Goal: Task Accomplishment & Management: Use online tool/utility

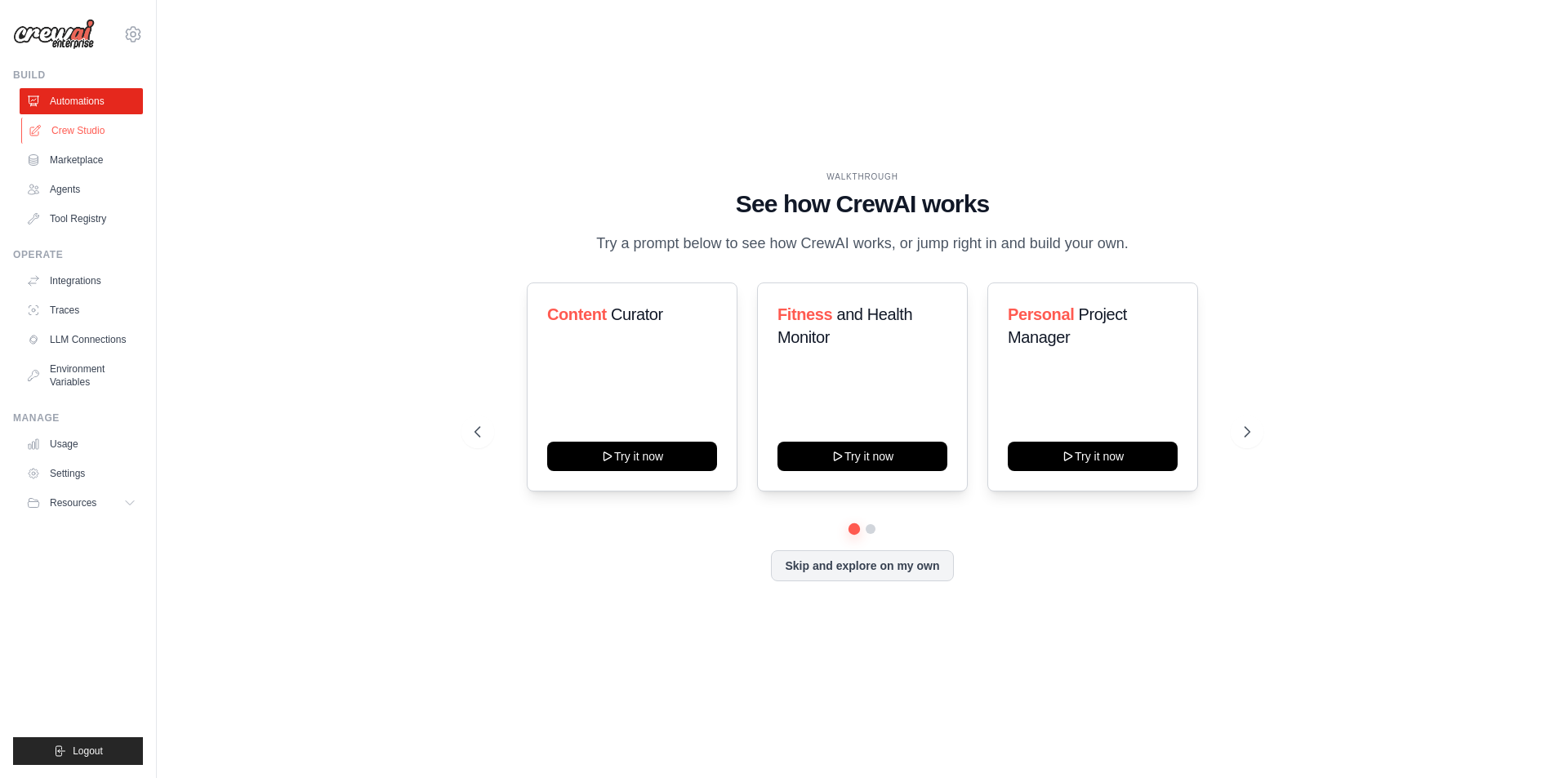
click at [99, 139] on link "Crew Studio" at bounding box center [83, 130] width 124 height 26
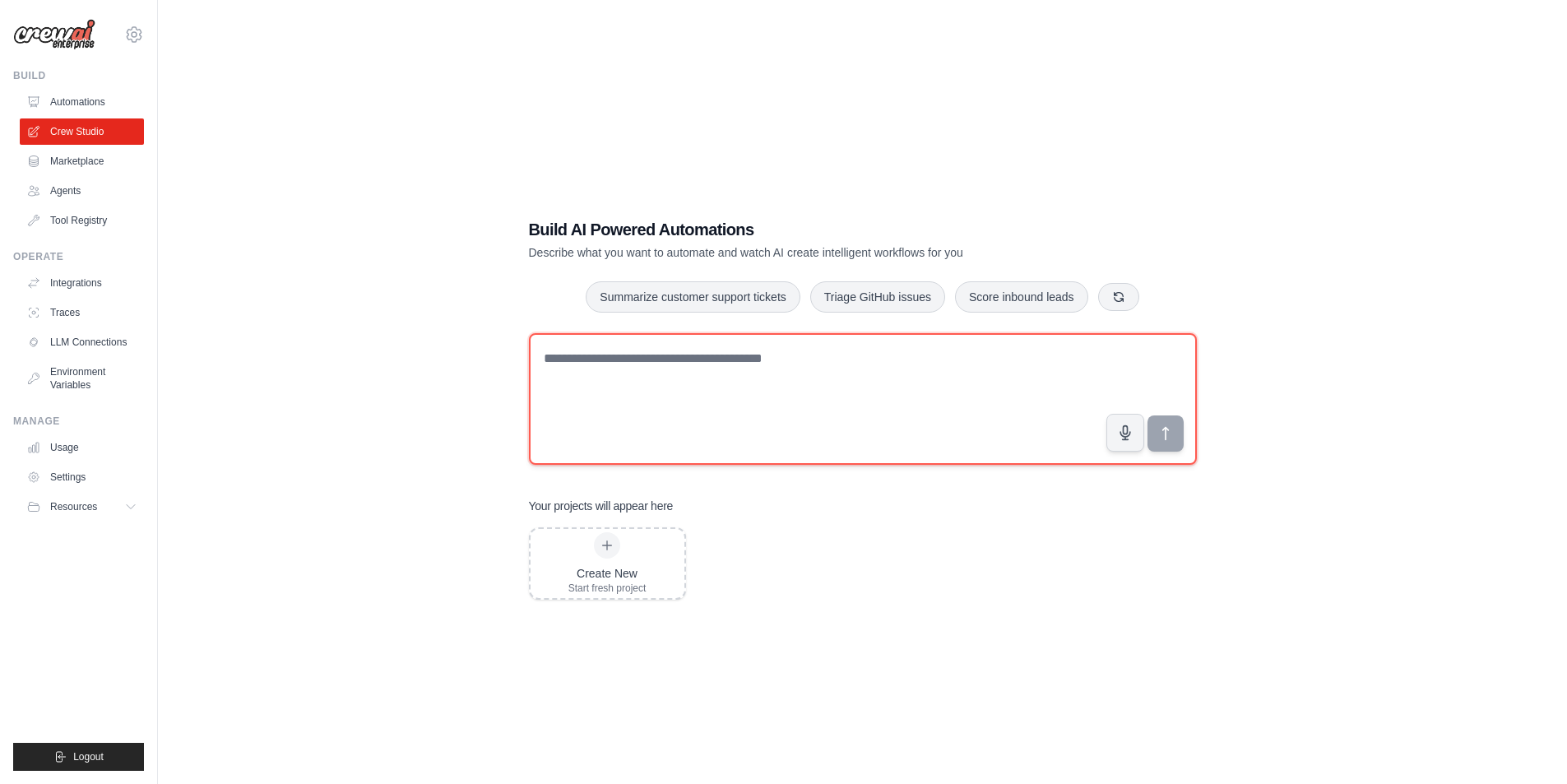
click at [842, 429] on textarea at bounding box center [863, 399] width 668 height 131
click at [710, 411] on textarea at bounding box center [863, 399] width 668 height 131
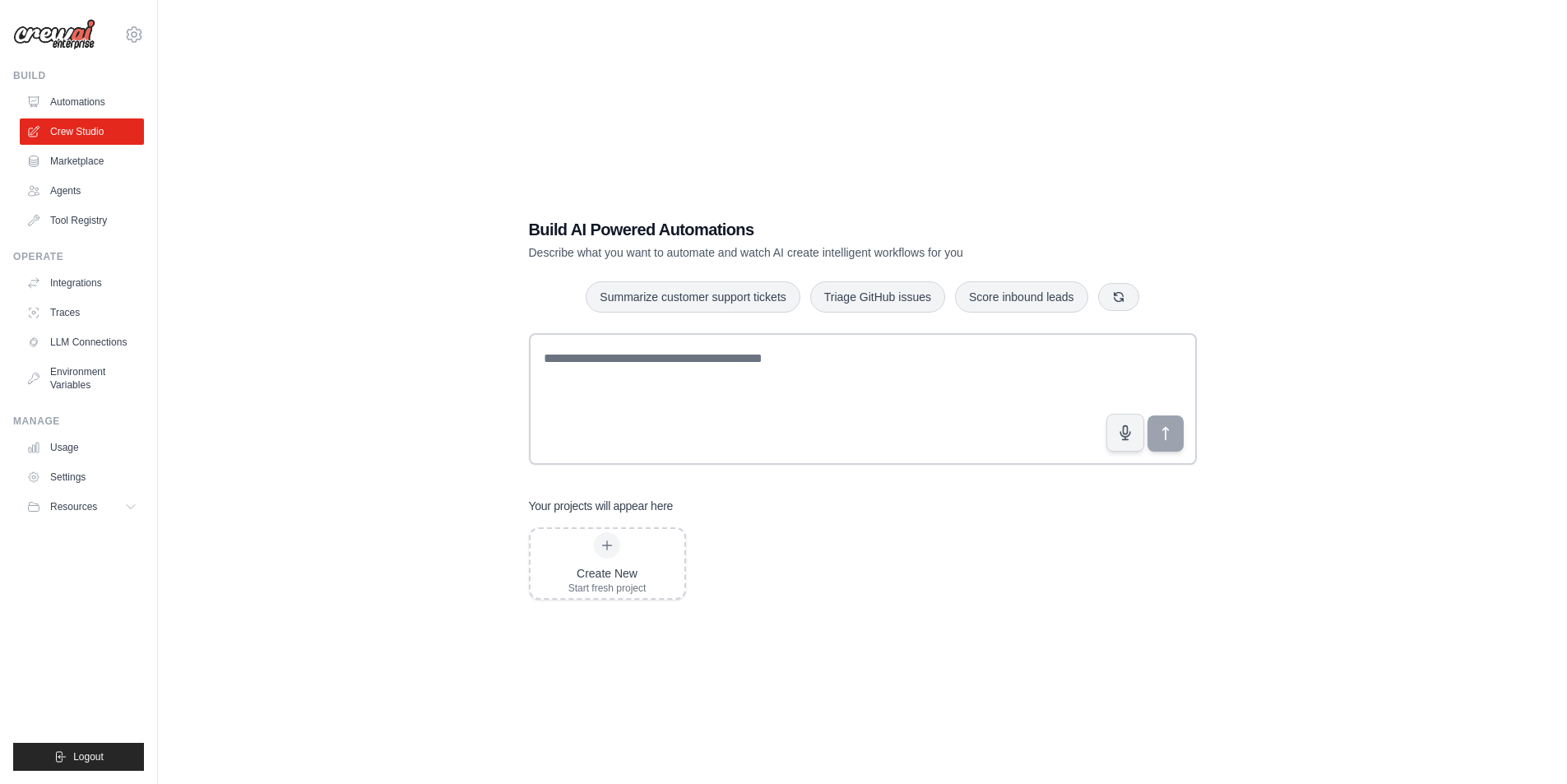
click at [1007, 174] on div "Build AI Powered Automations Describe what you want to automate and watch AI cr…" at bounding box center [863, 408] width 1357 height 784
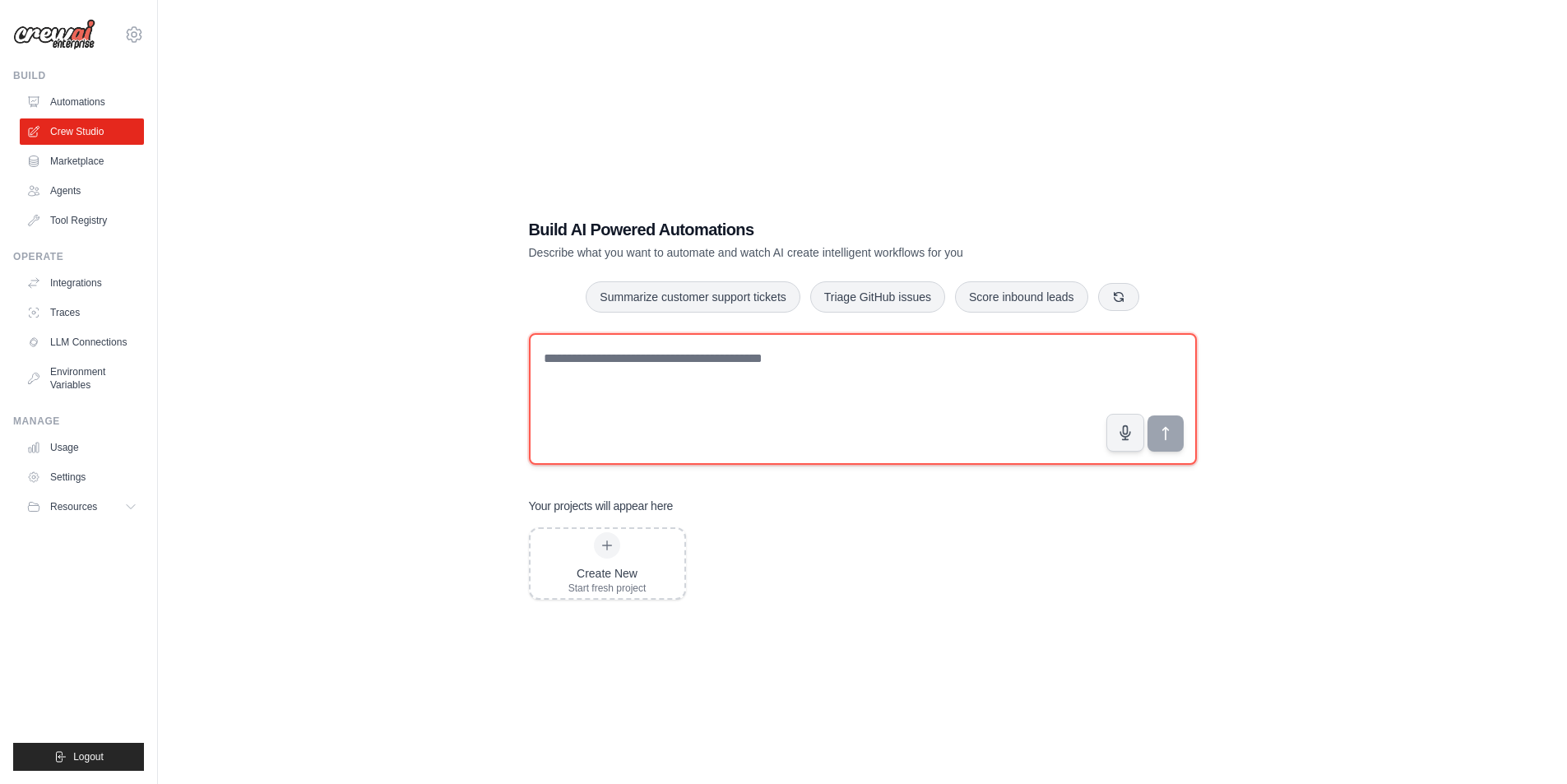
click at [757, 401] on textarea at bounding box center [863, 399] width 668 height 131
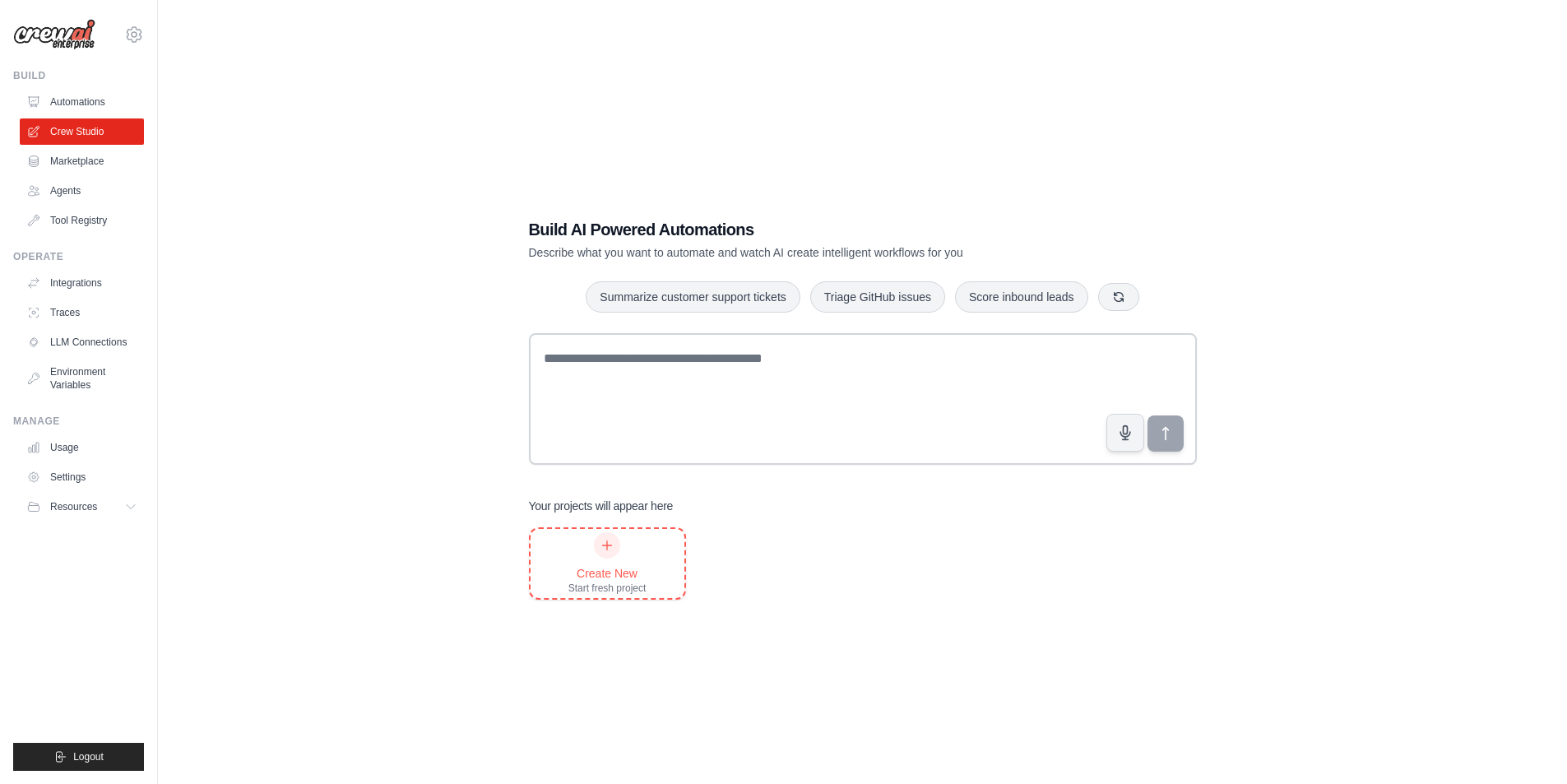
click at [636, 536] on div "Create New Start fresh project" at bounding box center [607, 563] width 78 height 63
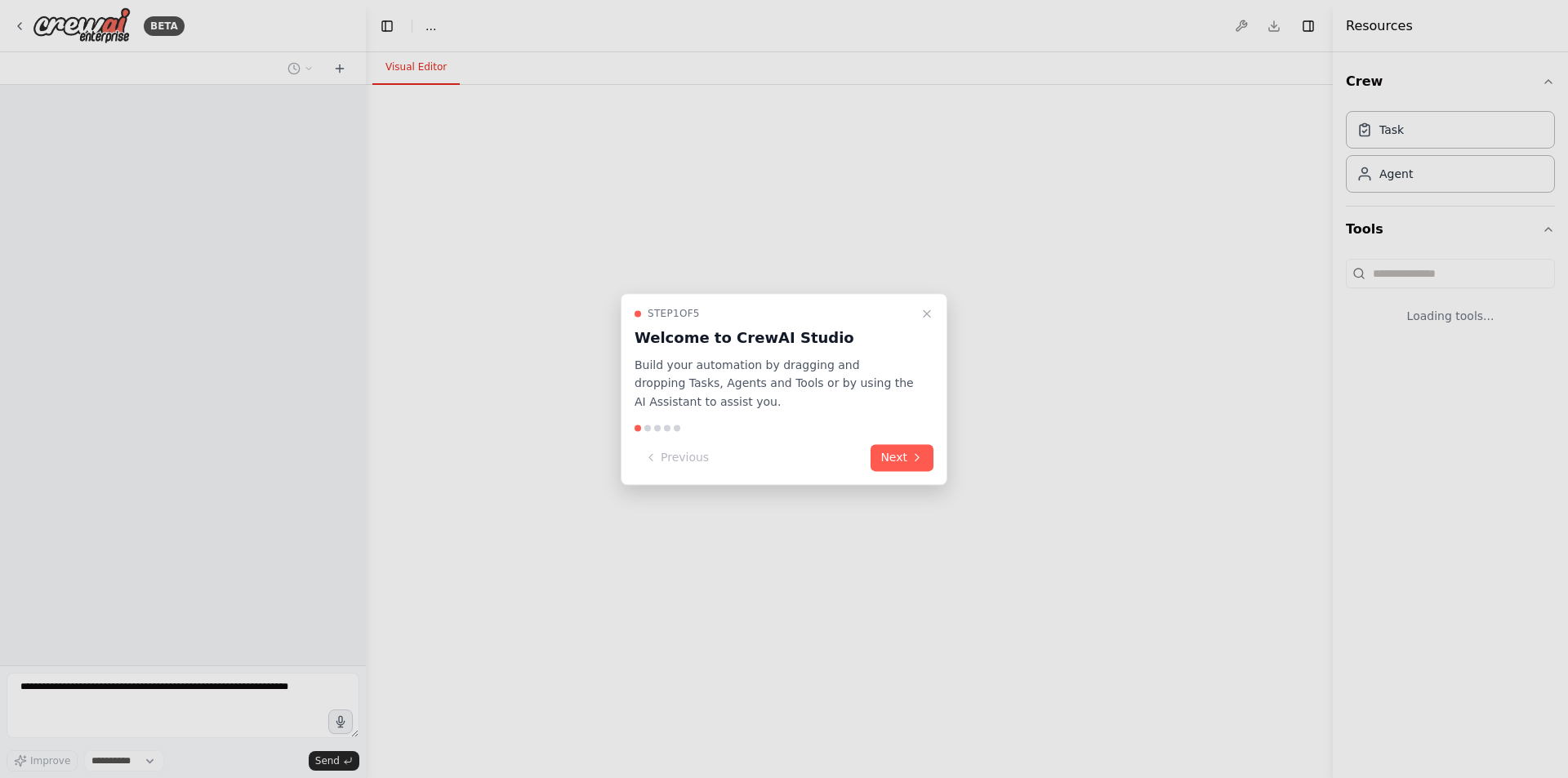
select select "****"
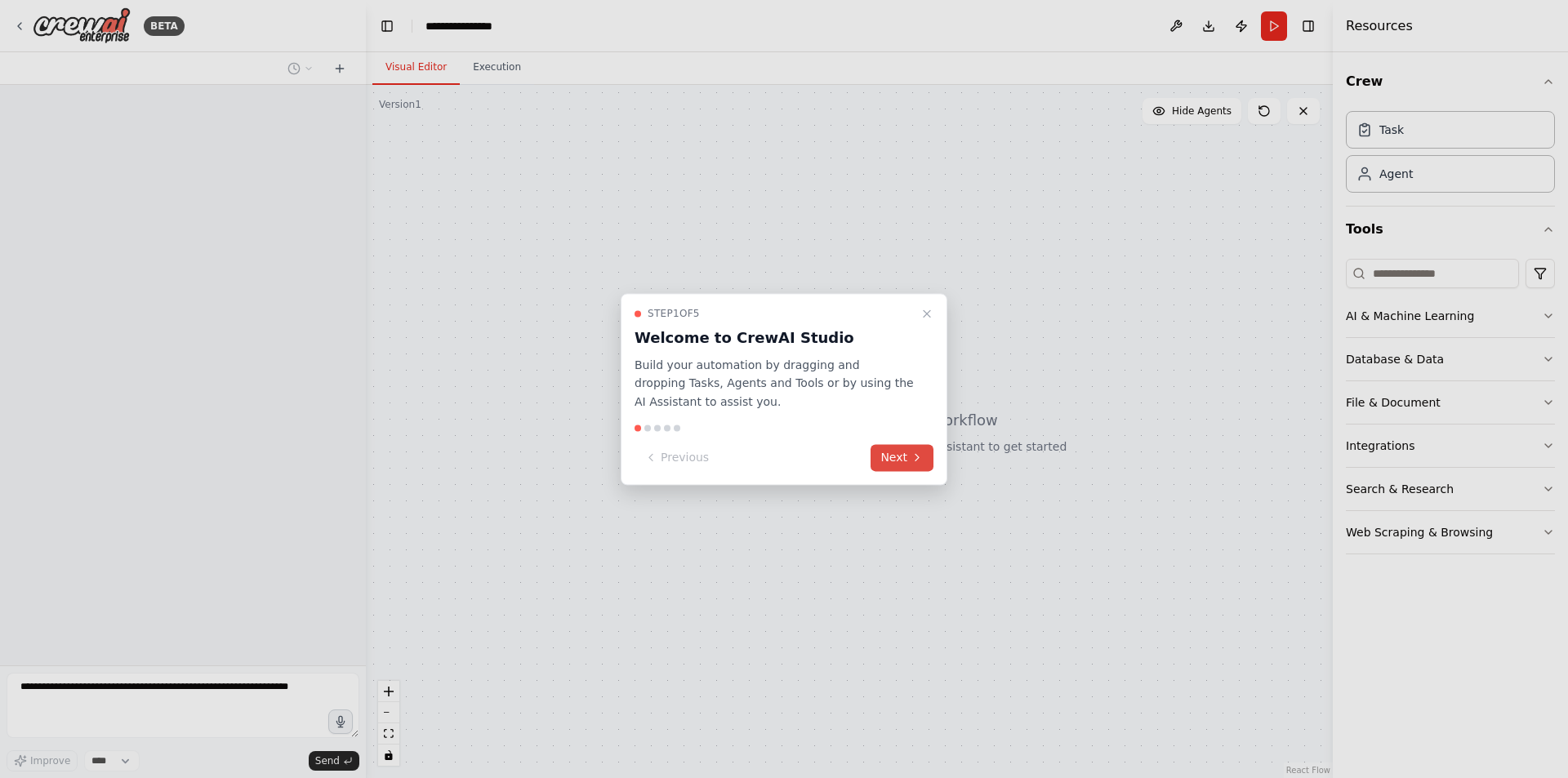
click at [884, 453] on button "Next" at bounding box center [902, 457] width 63 height 27
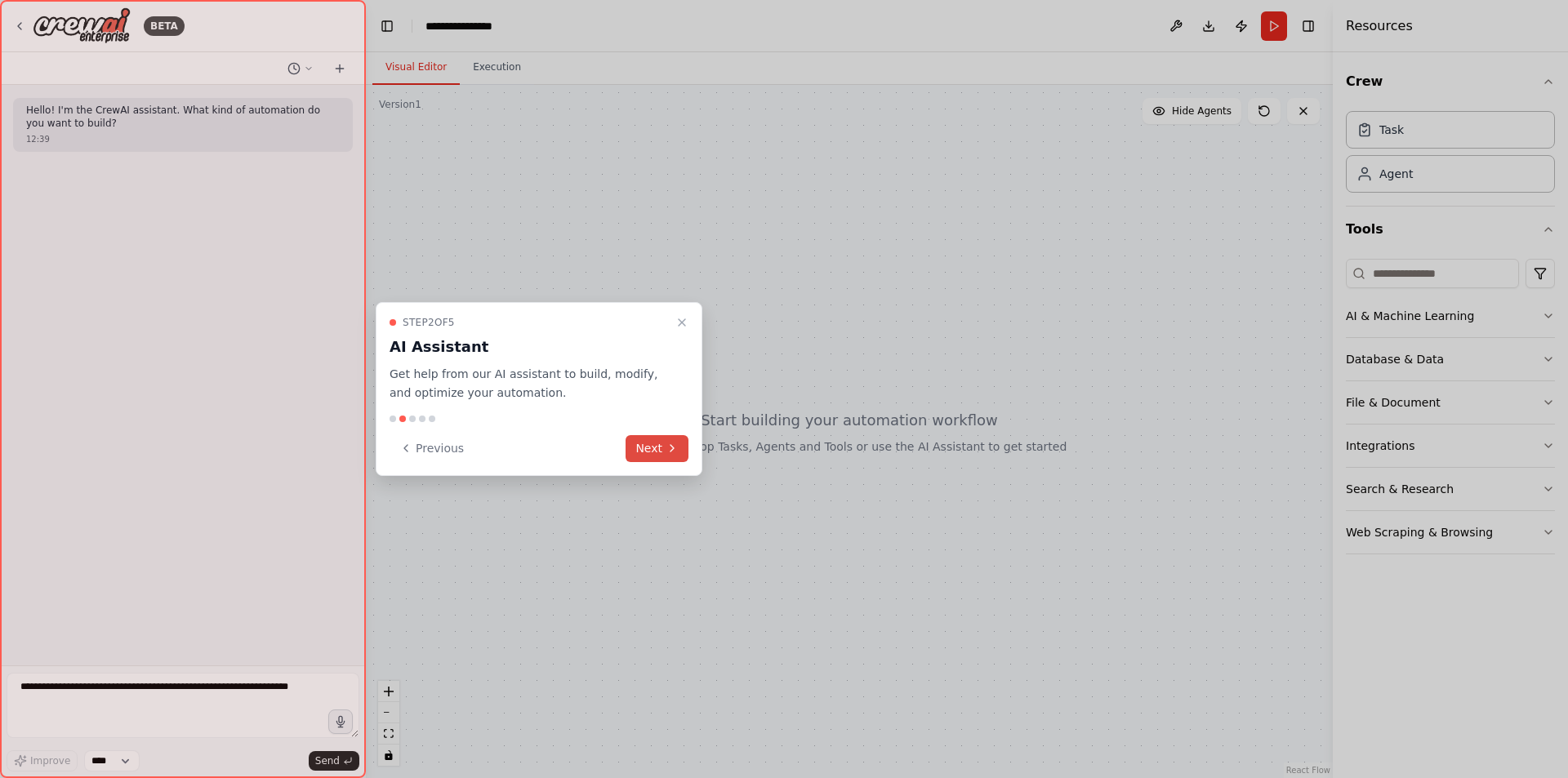
click at [664, 446] on button "Next" at bounding box center [658, 448] width 63 height 27
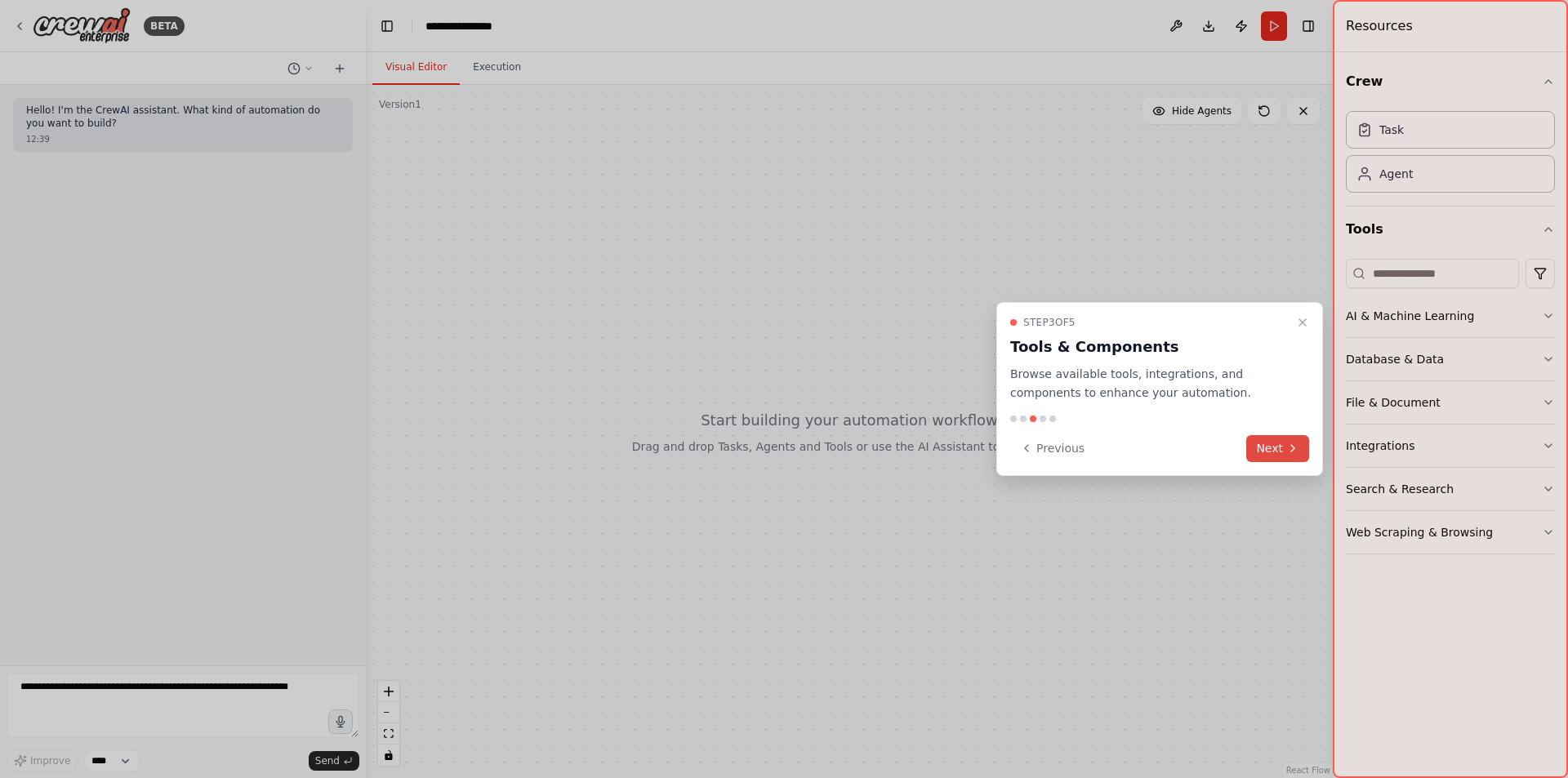
click at [1284, 448] on button "Next" at bounding box center [1278, 448] width 63 height 27
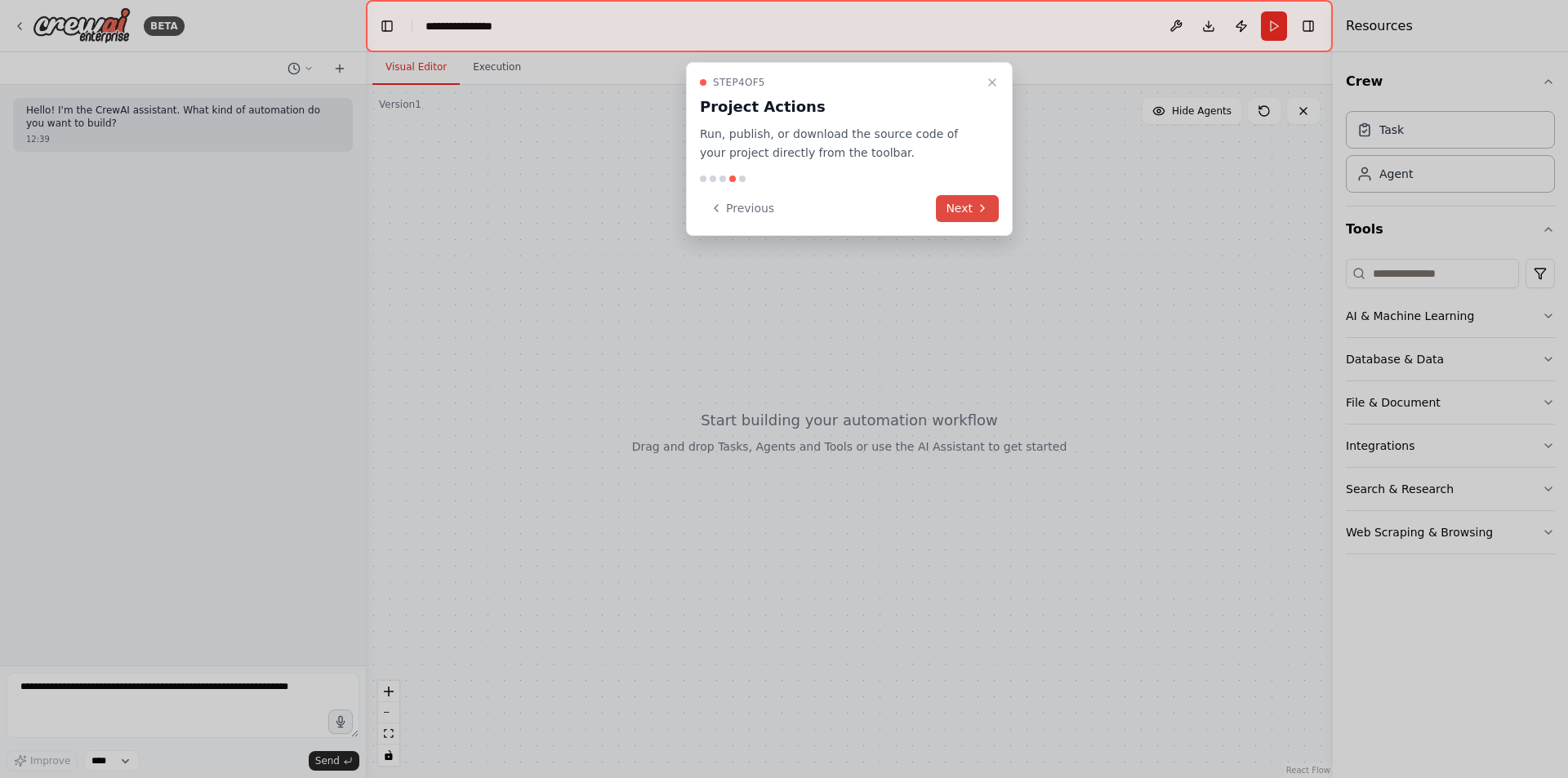
click at [955, 206] on button "Next" at bounding box center [967, 208] width 63 height 27
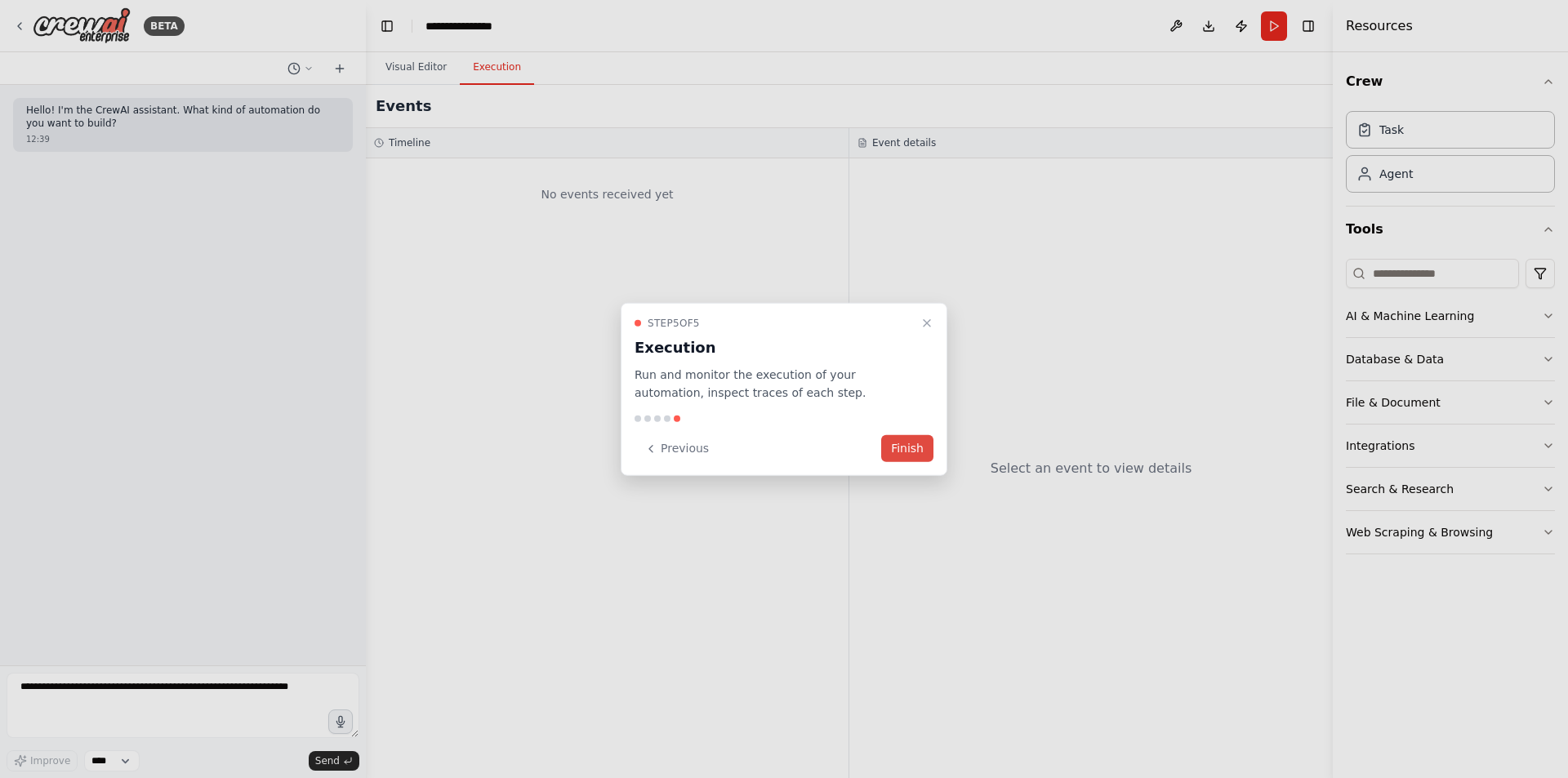
click at [906, 452] on button "Finish" at bounding box center [907, 448] width 52 height 27
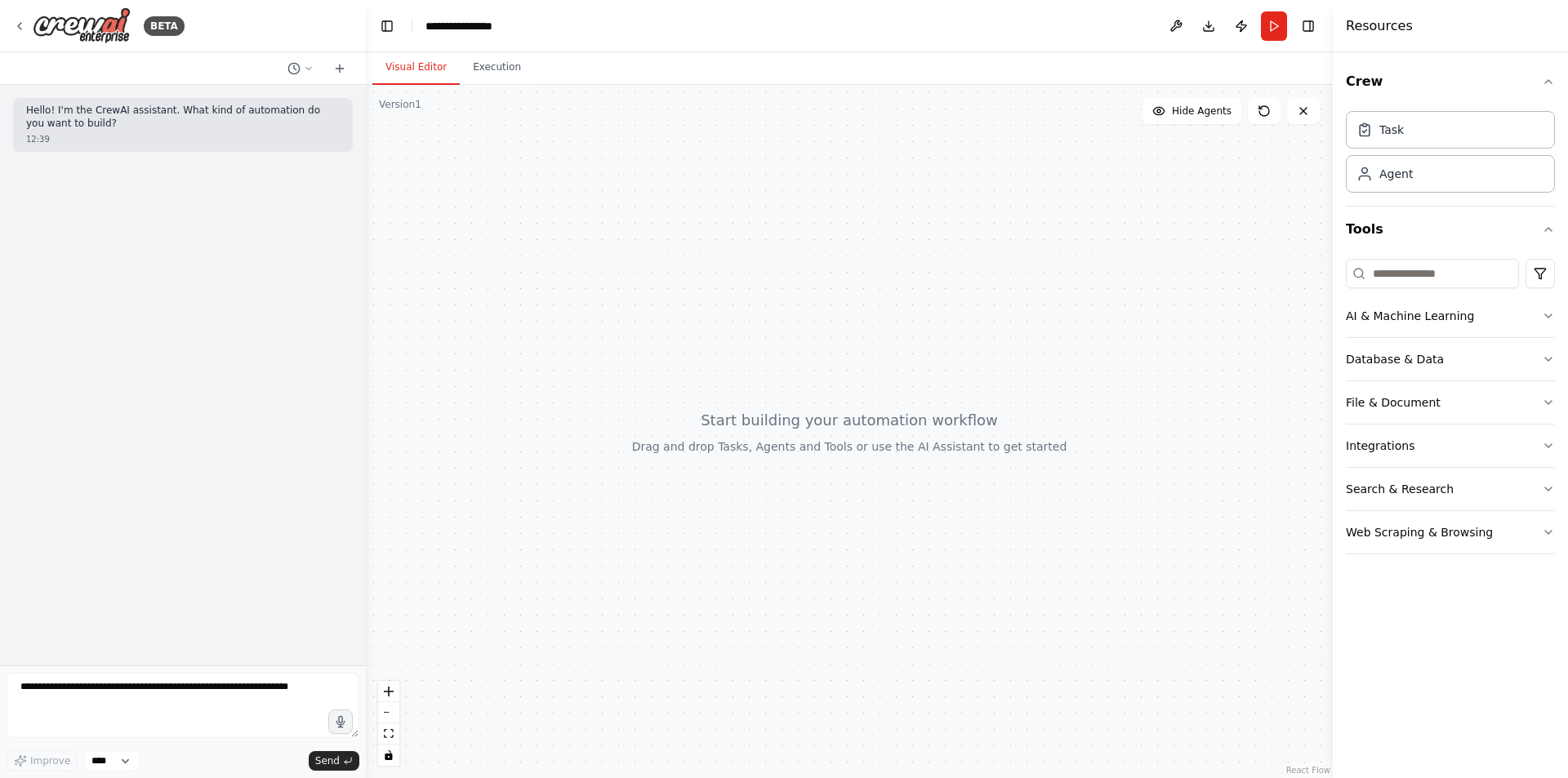
click at [565, 203] on div at bounding box center [848, 430] width 966 height 692
click at [179, 184] on div "Hello! I'm the CrewAI assistant. What kind of automation do you want to build? …" at bounding box center [182, 375] width 365 height 580
click at [171, 147] on div "Hello! I'm the CrewAI assistant. What kind of automation do you want to build? …" at bounding box center [182, 125] width 339 height 54
click at [202, 125] on p "Hello! I'm the CrewAI assistant. What kind of automation do you want to build?" at bounding box center [182, 116] width 313 height 25
click at [336, 63] on icon at bounding box center [339, 69] width 13 height 13
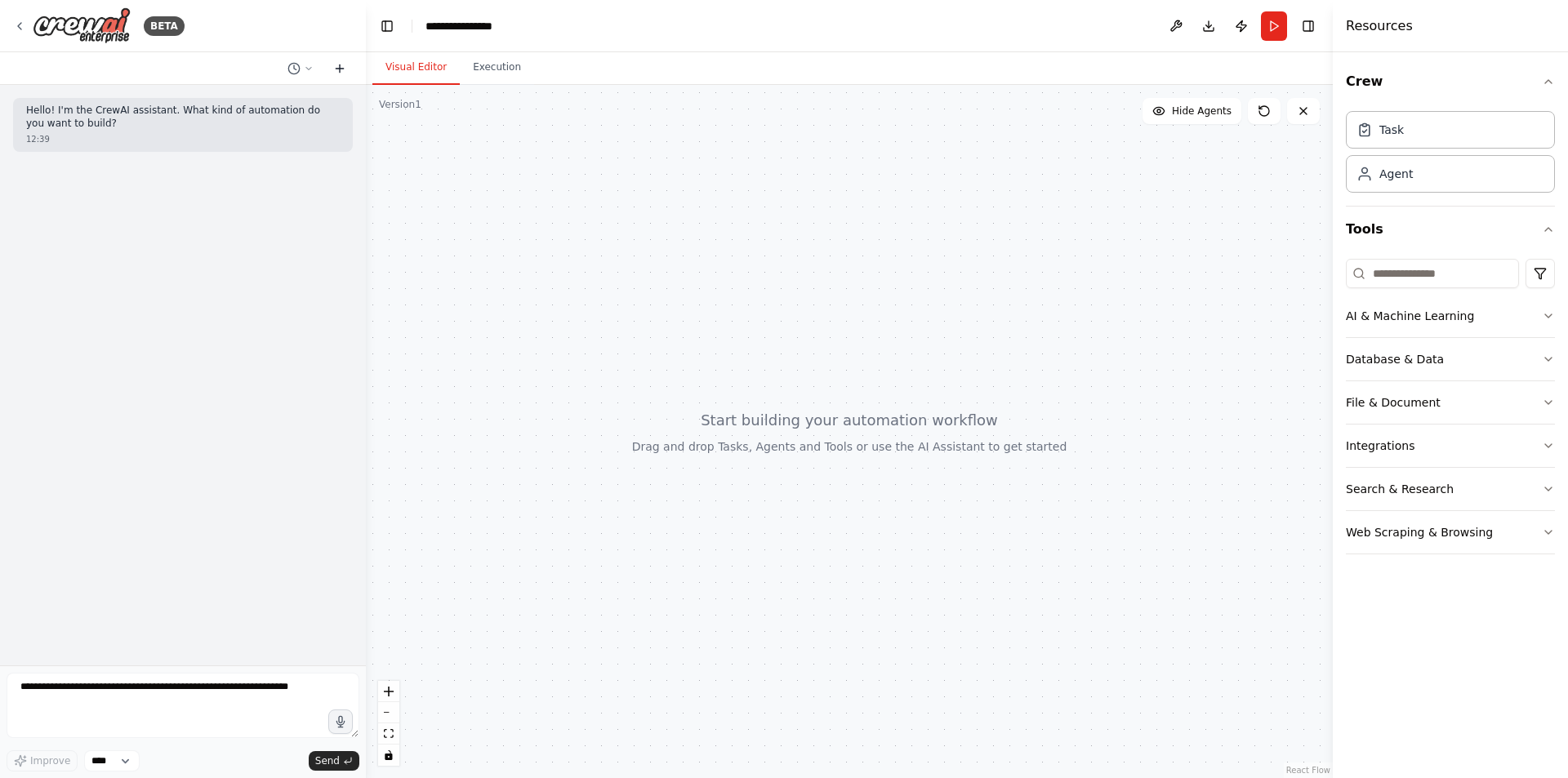
click at [336, 63] on icon at bounding box center [339, 69] width 13 height 13
click at [844, 401] on div at bounding box center [848, 430] width 966 height 692
